Goal: Obtain resource: Obtain resource

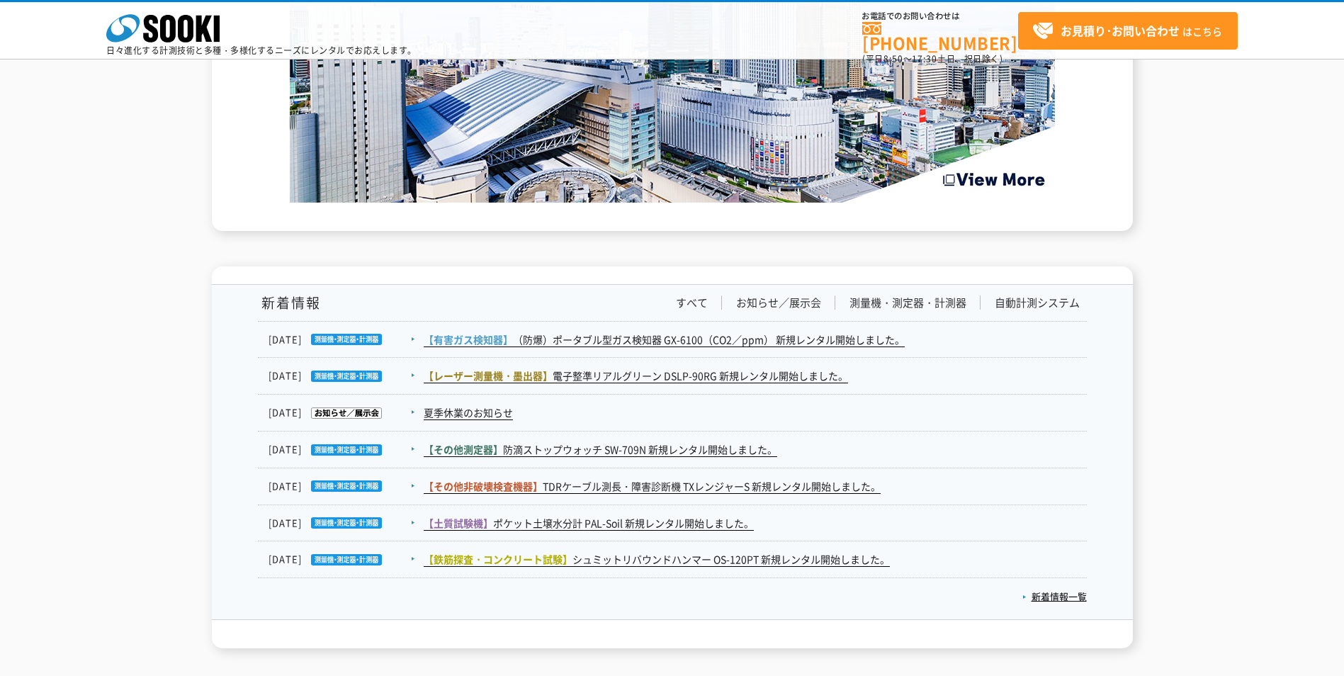
scroll to position [2143, 0]
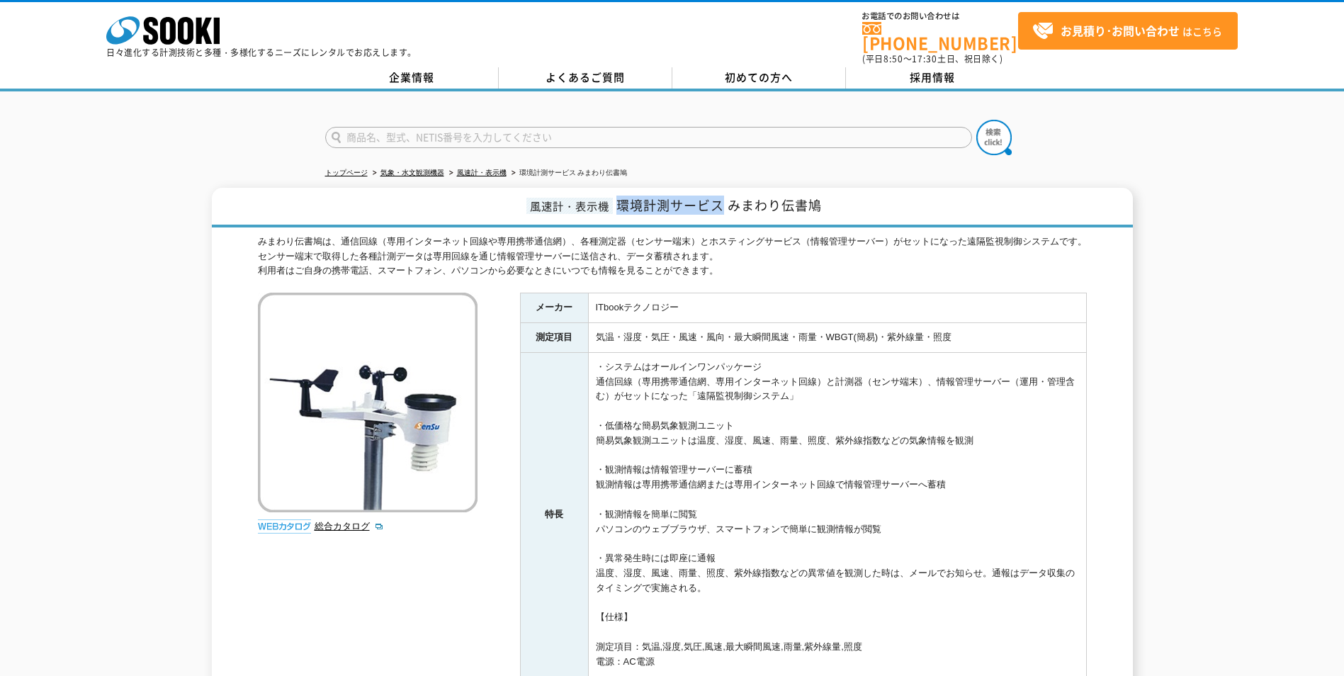
drag, startPoint x: 621, startPoint y: 196, endPoint x: 721, endPoint y: 197, distance: 99.9
click at [721, 197] on span "環境計測サービス みまわり伝書鳩" at bounding box center [718, 205] width 205 height 19
drag, startPoint x: 682, startPoint y: 300, endPoint x: 594, endPoint y: 300, distance: 87.9
click at [594, 300] on td "ITbookテクノロジー" at bounding box center [837, 308] width 498 height 30
drag, startPoint x: 594, startPoint y: 300, endPoint x: 607, endPoint y: 302, distance: 13.5
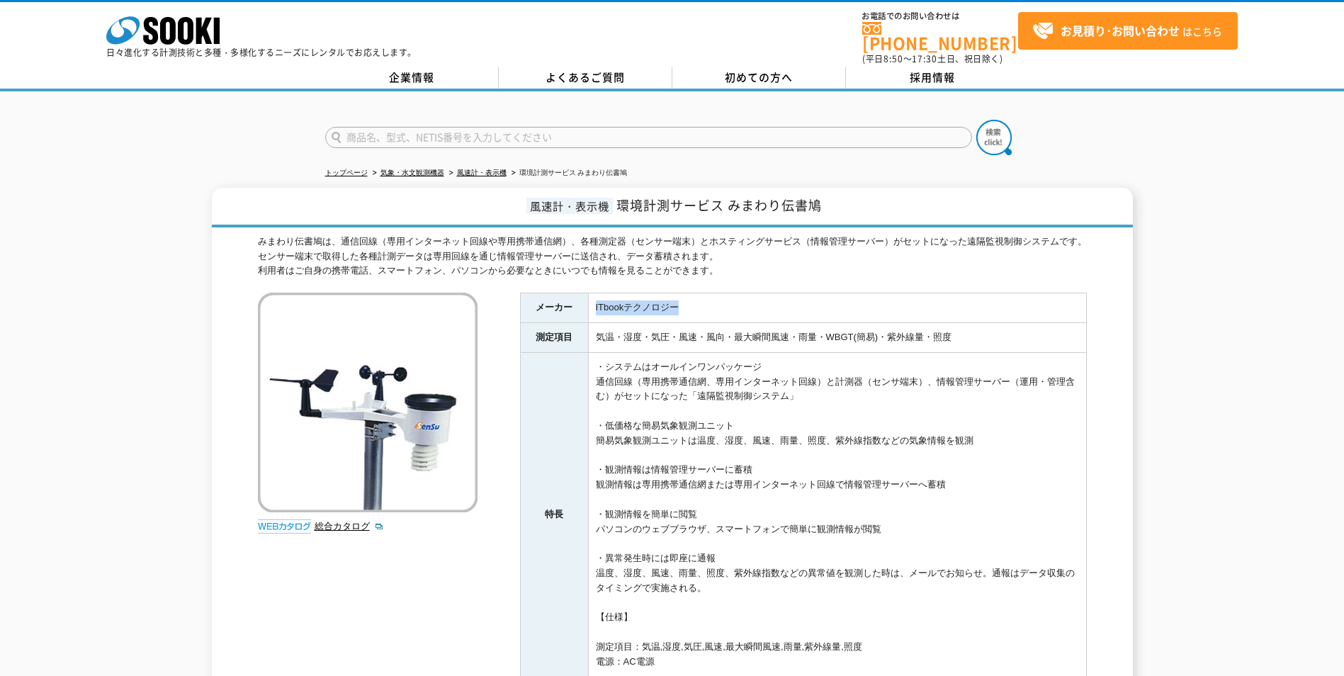
copy td "ITbookテクノロジー"
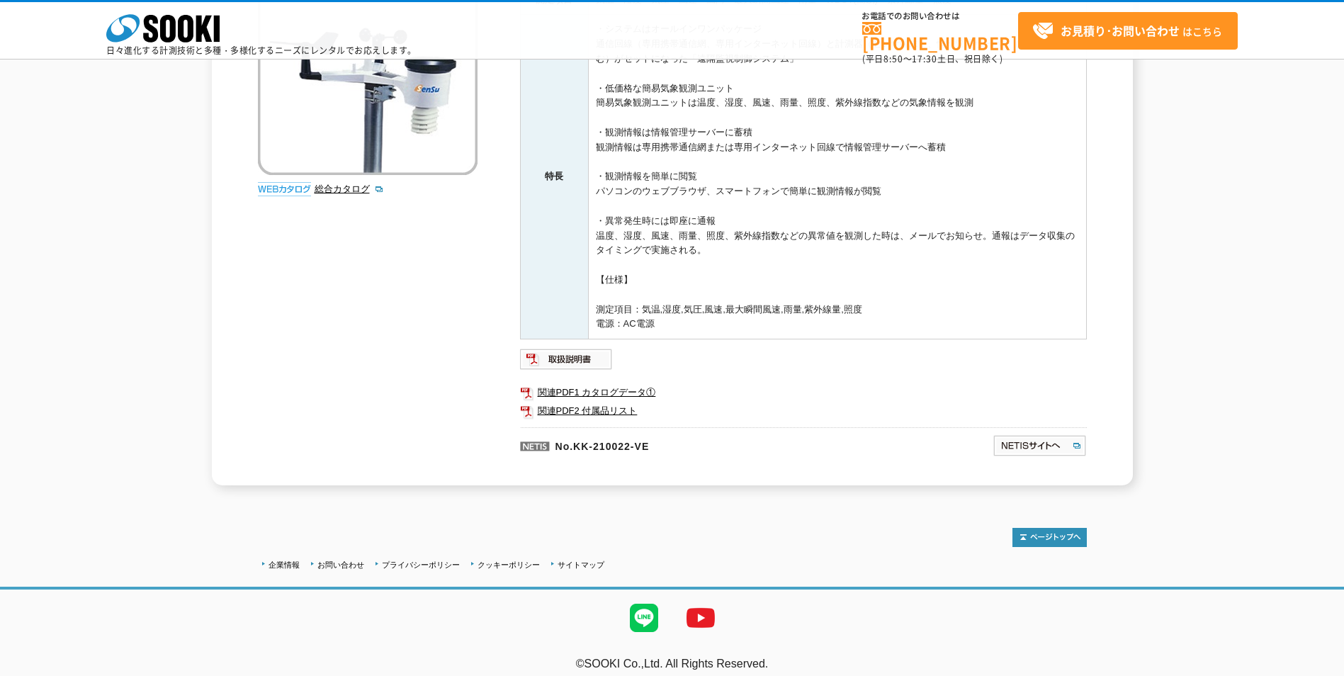
scroll to position [283, 0]
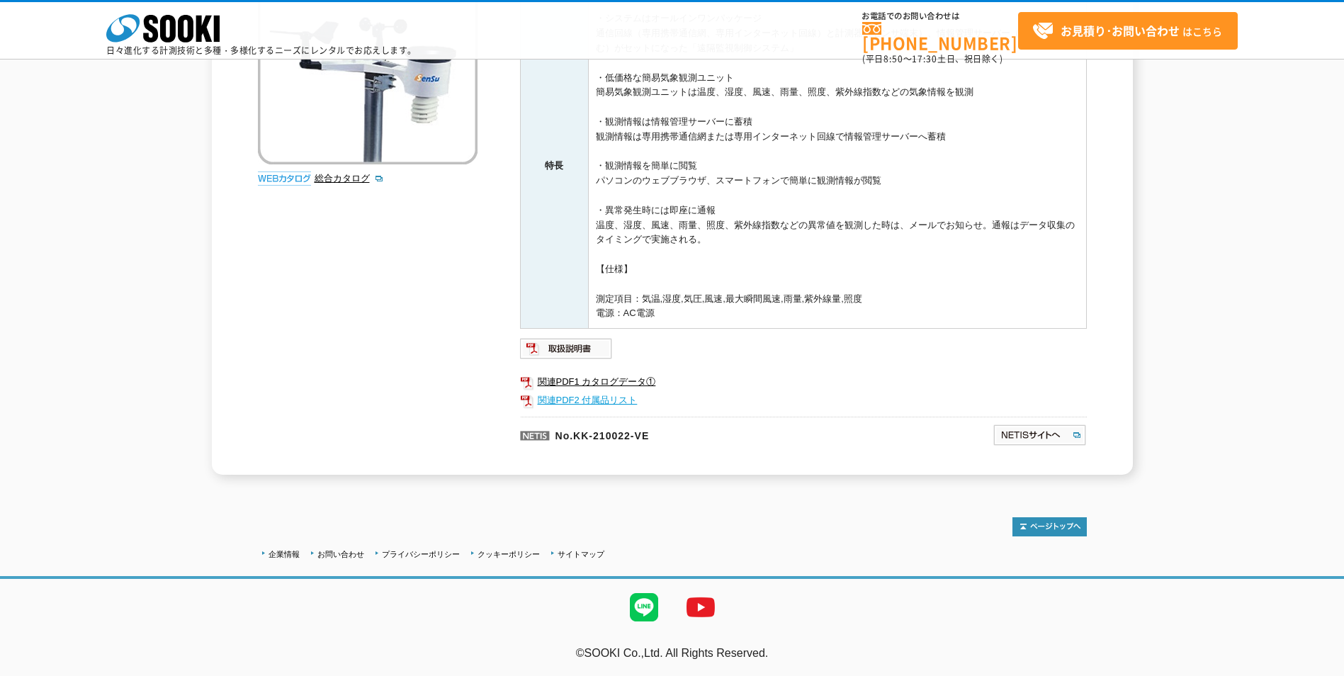
click at [592, 400] on link "関連PDF2 付属品リスト" at bounding box center [803, 400] width 567 height 18
